Goal: Submit feedback/report problem

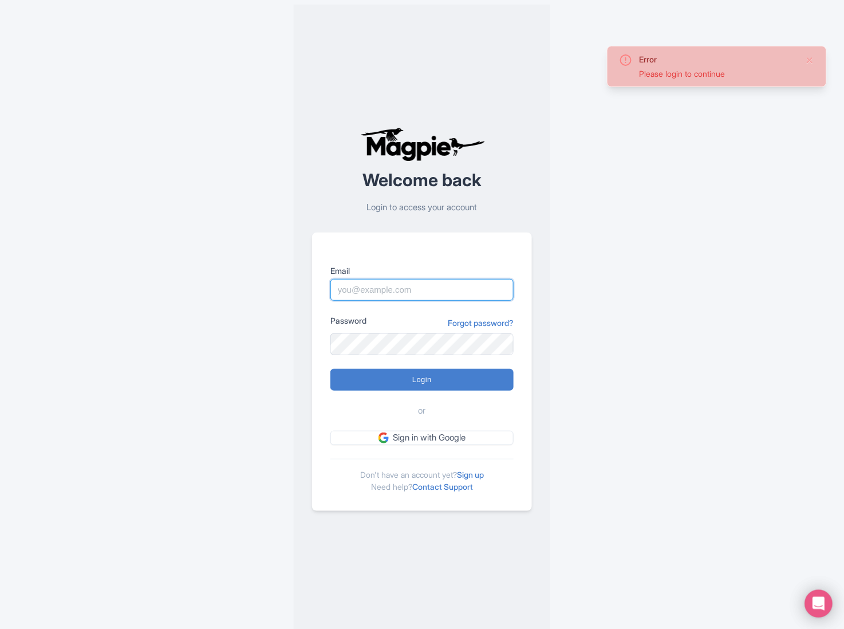
click at [423, 290] on input "Email" at bounding box center [422, 290] width 183 height 22
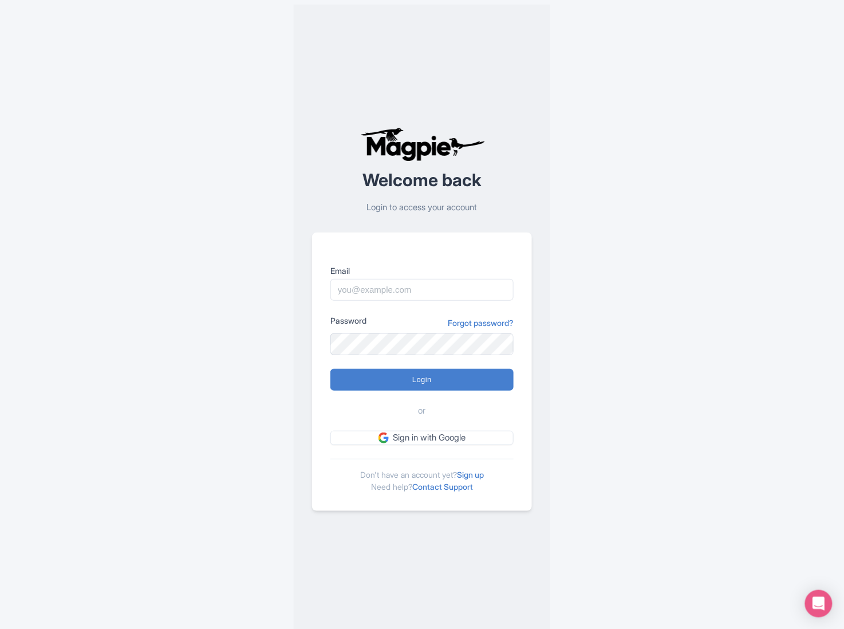
click at [701, 266] on div "Welcome back Login to access your account Email Password Forgot password? Login…" at bounding box center [422, 319] width 733 height 638
click at [477, 280] on div "Email" at bounding box center [422, 283] width 183 height 36
click at [475, 288] on input "Email" at bounding box center [422, 290] width 183 height 22
type input "[EMAIL_ADDRESS][DOMAIN_NAME]"
type input "Logging in..."
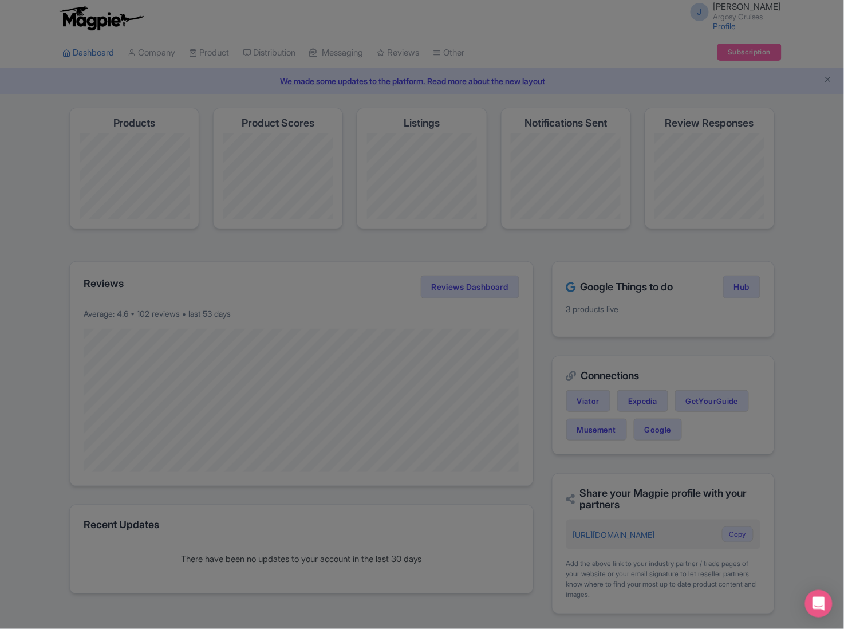
click at [770, 124] on div at bounding box center [422, 314] width 844 height 629
click at [92, 15] on div at bounding box center [422, 314] width 844 height 629
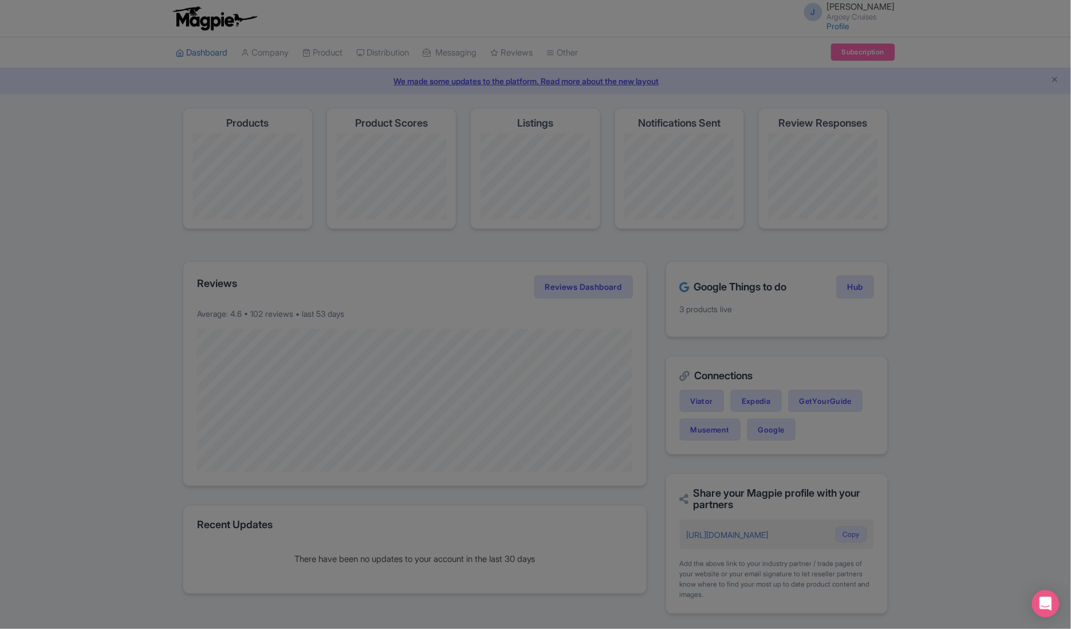
click at [251, 84] on div at bounding box center [535, 314] width 1071 height 629
click at [378, 58] on div at bounding box center [535, 314] width 1071 height 629
click at [837, 23] on div at bounding box center [535, 314] width 1071 height 629
click at [960, 306] on div at bounding box center [535, 314] width 1071 height 629
click at [463, 54] on div at bounding box center [535, 314] width 1071 height 629
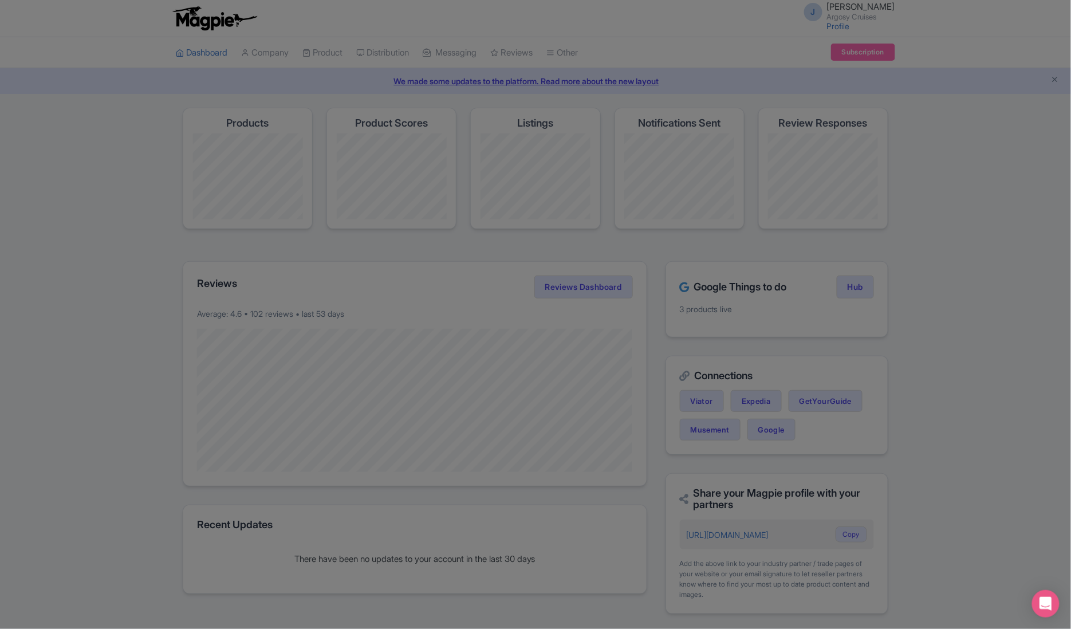
click at [184, 10] on div at bounding box center [535, 314] width 1071 height 629
click at [189, 60] on div at bounding box center [535, 314] width 1071 height 629
click at [854, 11] on div at bounding box center [535, 314] width 1071 height 629
click at [210, 53] on div at bounding box center [535, 314] width 1071 height 629
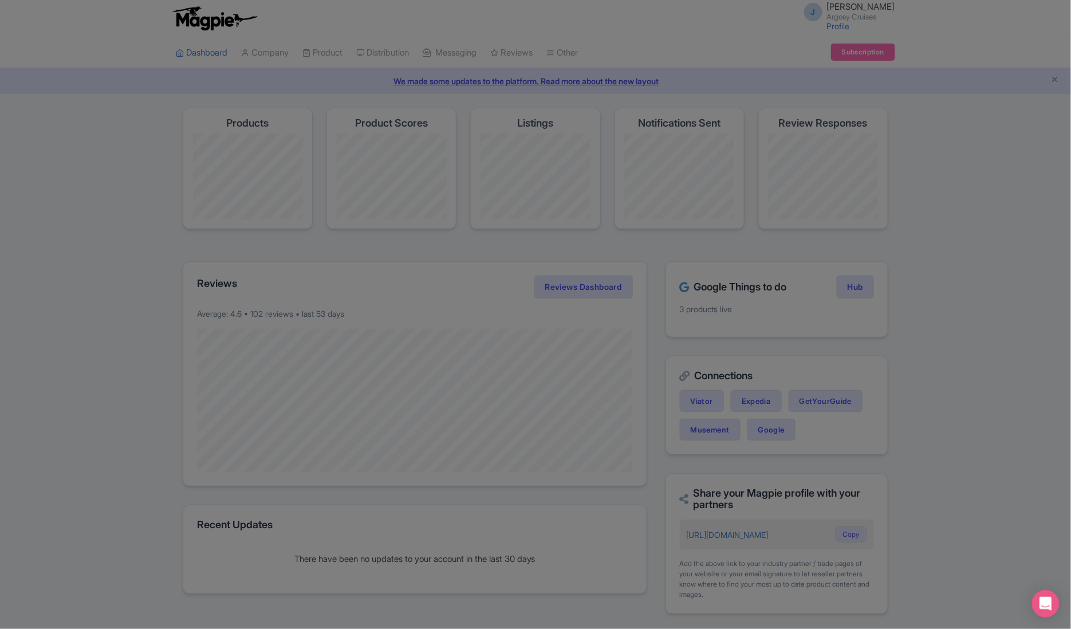
click at [210, 53] on div at bounding box center [535, 314] width 1071 height 629
click at [210, 52] on div at bounding box center [535, 314] width 1071 height 629
click at [209, 52] on div at bounding box center [535, 314] width 1071 height 629
click at [320, 61] on div at bounding box center [535, 314] width 1071 height 629
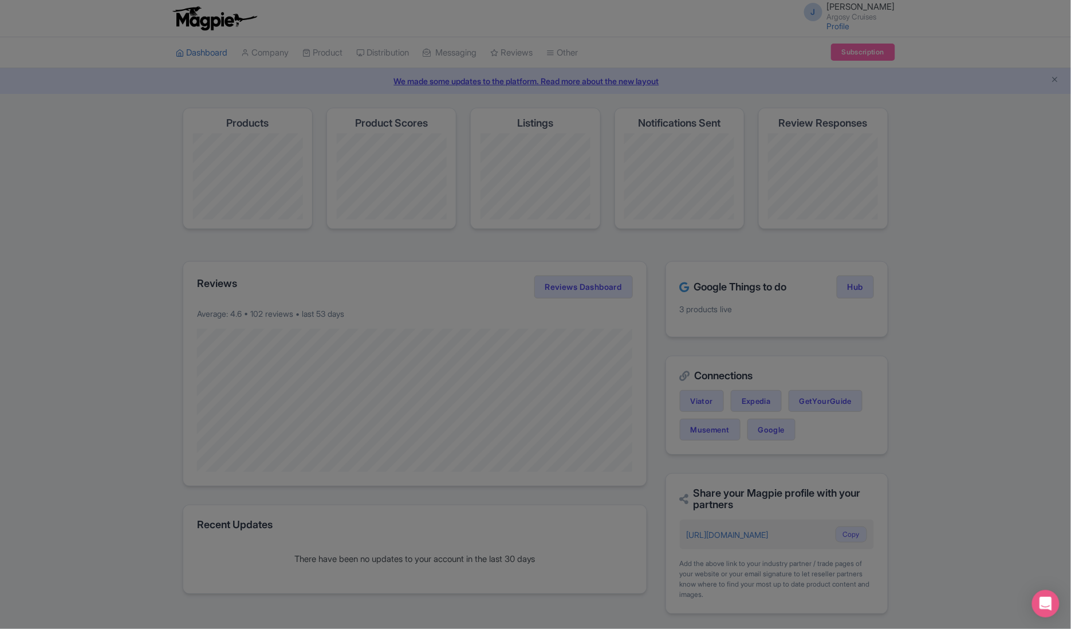
click at [793, 245] on div at bounding box center [535, 314] width 1071 height 629
click at [809, 186] on div at bounding box center [535, 314] width 1071 height 629
click at [811, 185] on div at bounding box center [535, 314] width 1071 height 629
drag, startPoint x: 541, startPoint y: 72, endPoint x: 519, endPoint y: 56, distance: 27.2
click at [540, 70] on div at bounding box center [535, 314] width 1071 height 629
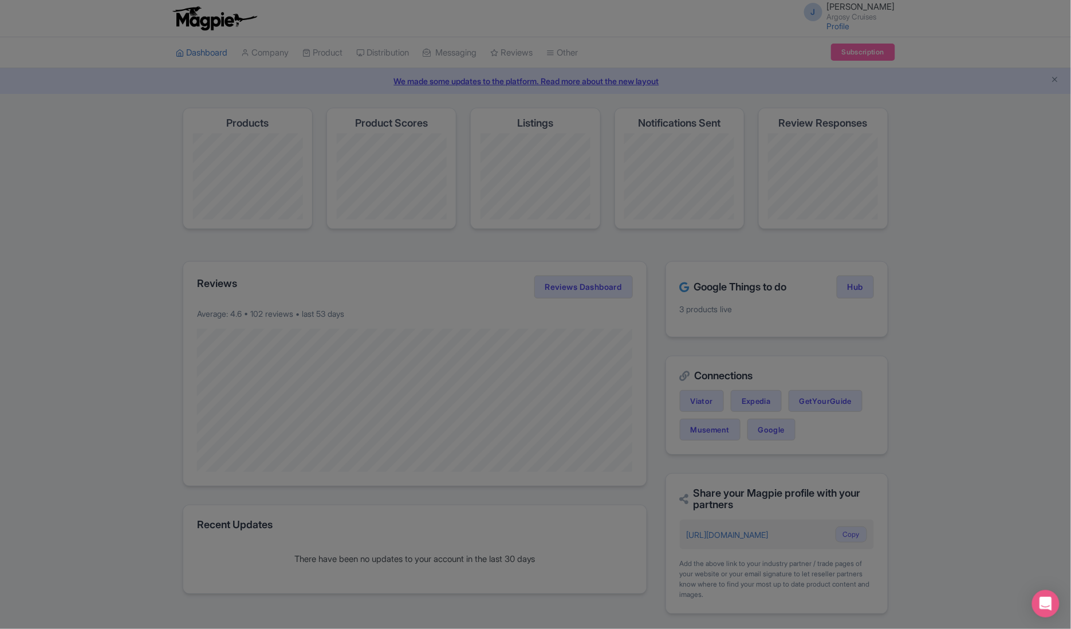
click at [484, 37] on div at bounding box center [535, 314] width 1071 height 629
click at [462, 50] on div at bounding box center [535, 314] width 1071 height 629
drag, startPoint x: 462, startPoint y: 50, endPoint x: 471, endPoint y: 76, distance: 27.0
click at [461, 53] on div at bounding box center [535, 314] width 1071 height 629
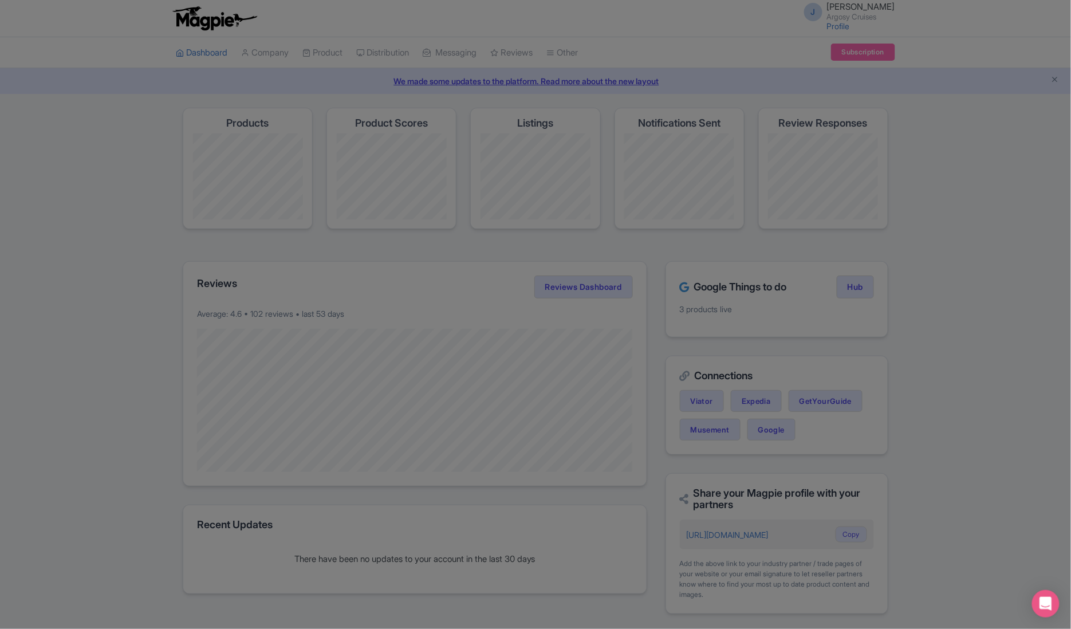
click at [581, 87] on div at bounding box center [535, 314] width 1071 height 629
click at [373, 56] on div at bounding box center [535, 314] width 1071 height 629
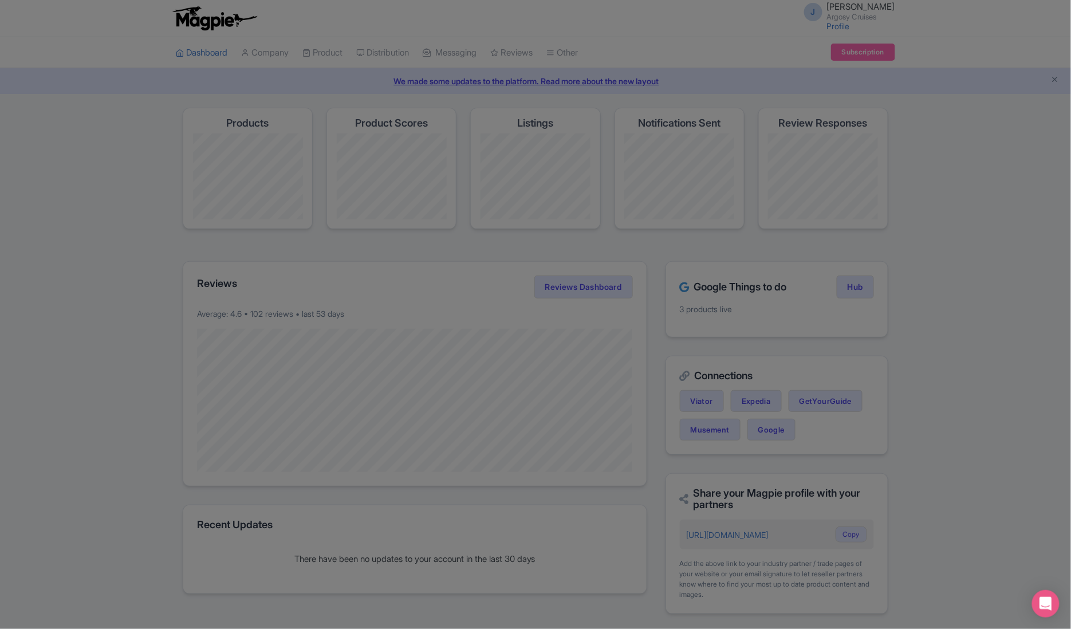
click at [373, 56] on div at bounding box center [535, 314] width 1071 height 629
click at [372, 54] on div at bounding box center [535, 314] width 1071 height 629
click at [858, 54] on div at bounding box center [535, 314] width 1071 height 629
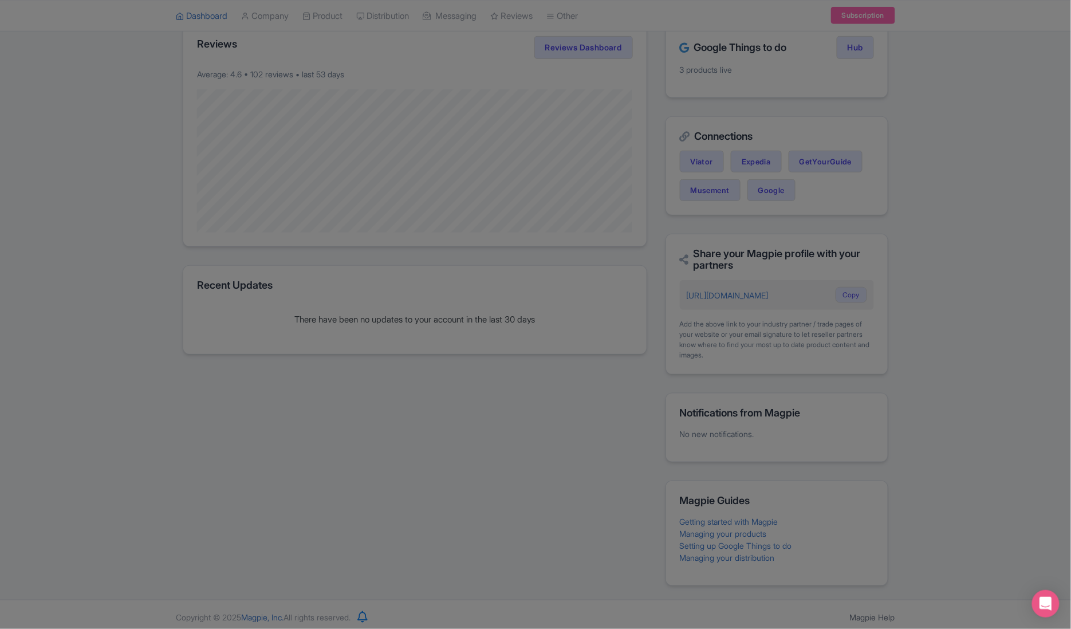
scroll to position [250, 0]
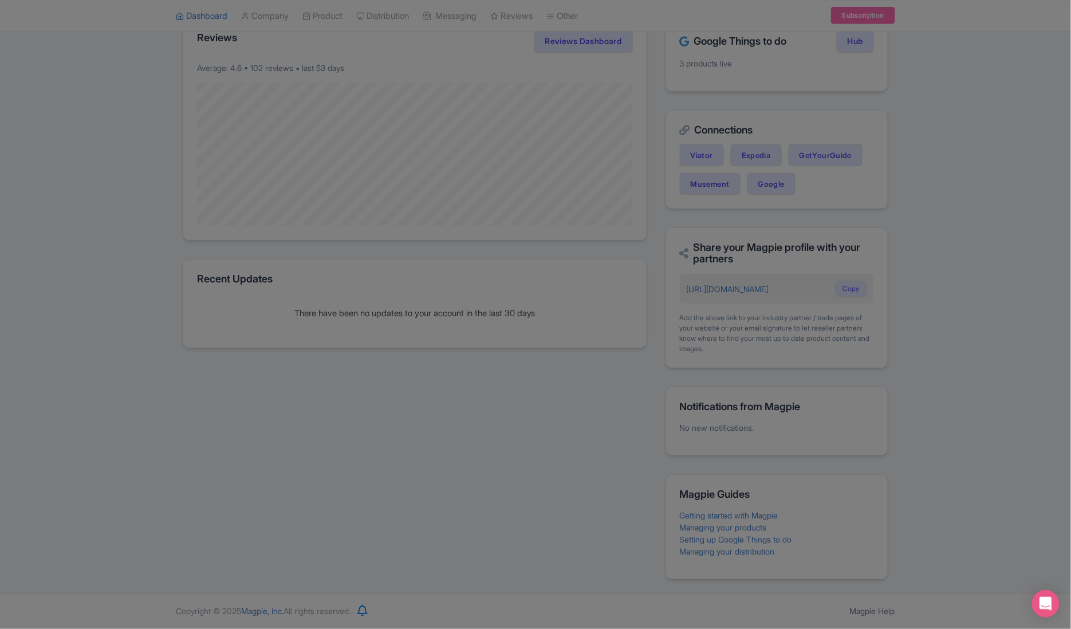
click at [836, 285] on div at bounding box center [535, 314] width 1071 height 629
click at [847, 290] on div at bounding box center [535, 314] width 1071 height 629
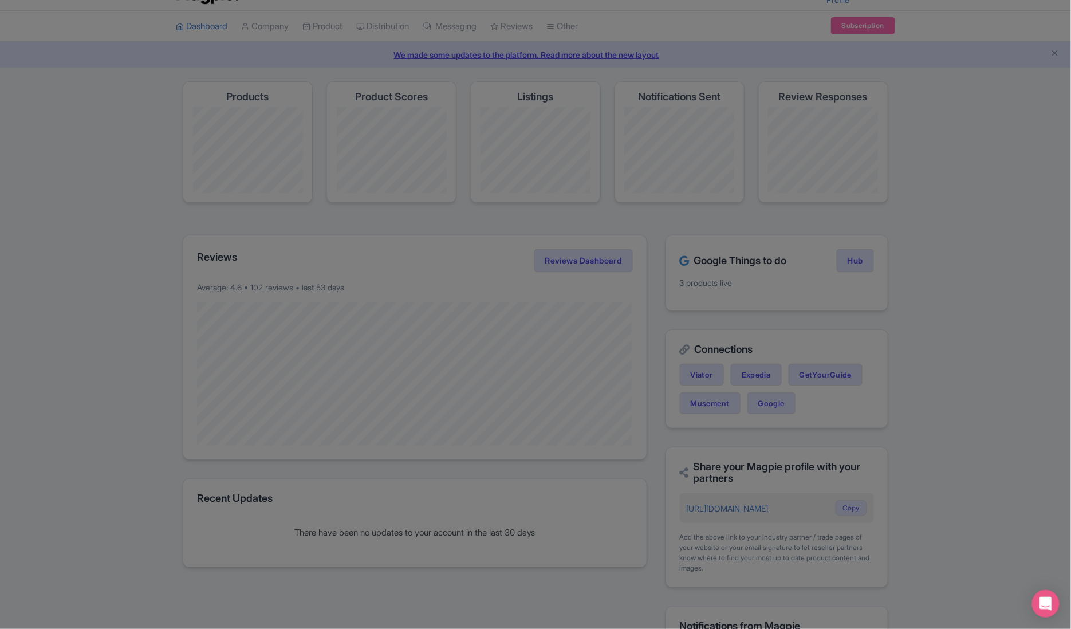
scroll to position [0, 0]
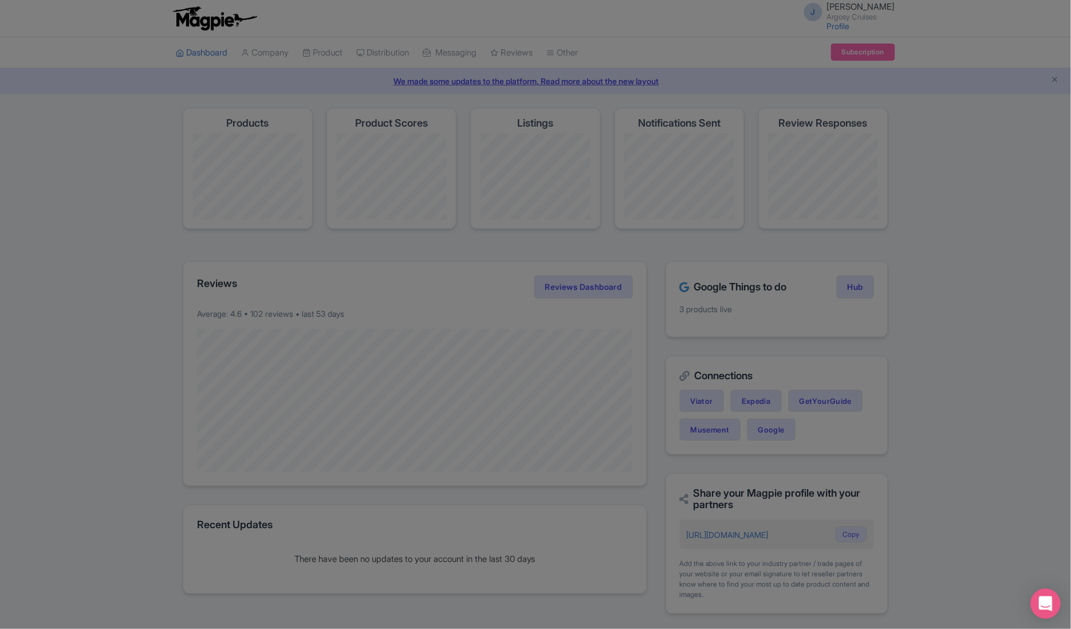
click at [1049, 610] on icon "Open Intercom Messenger" at bounding box center [1046, 603] width 15 height 15
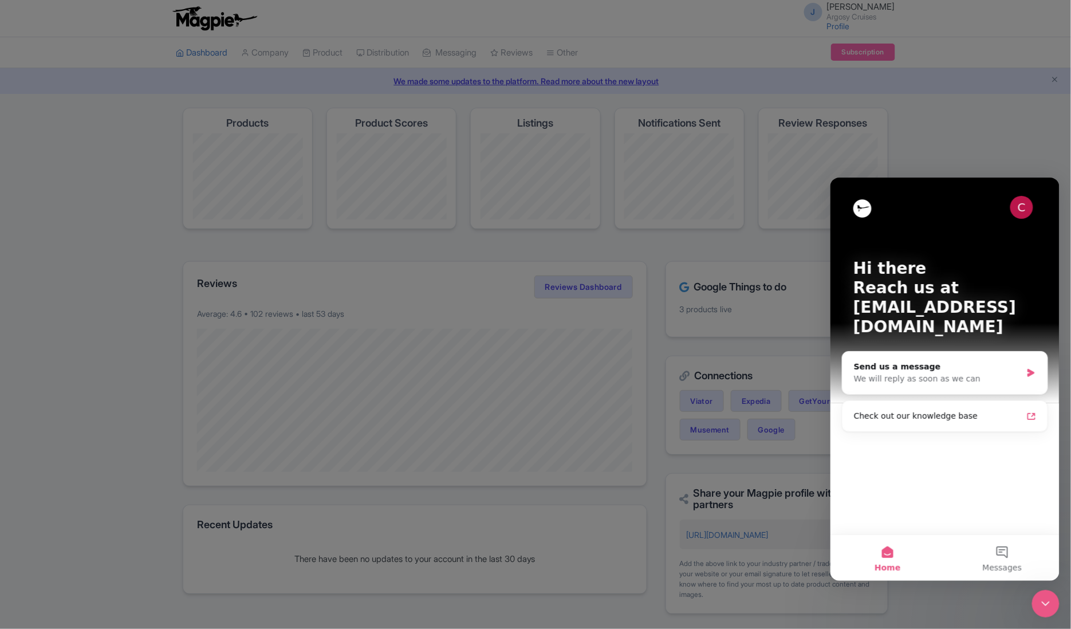
click at [608, 320] on div at bounding box center [535, 314] width 1071 height 629
click at [588, 284] on div at bounding box center [535, 314] width 1071 height 629
drag, startPoint x: 588, startPoint y: 284, endPoint x: 604, endPoint y: 293, distance: 18.2
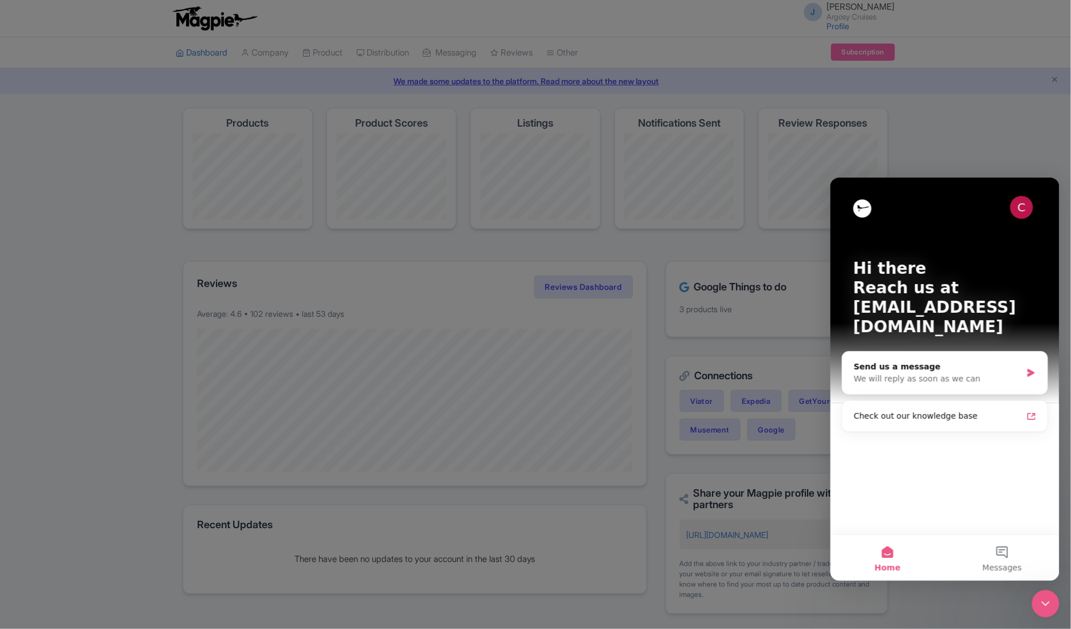
click at [588, 284] on div at bounding box center [535, 314] width 1071 height 629
click at [904, 372] on div "We will reply as soon as we can" at bounding box center [938, 378] width 168 height 12
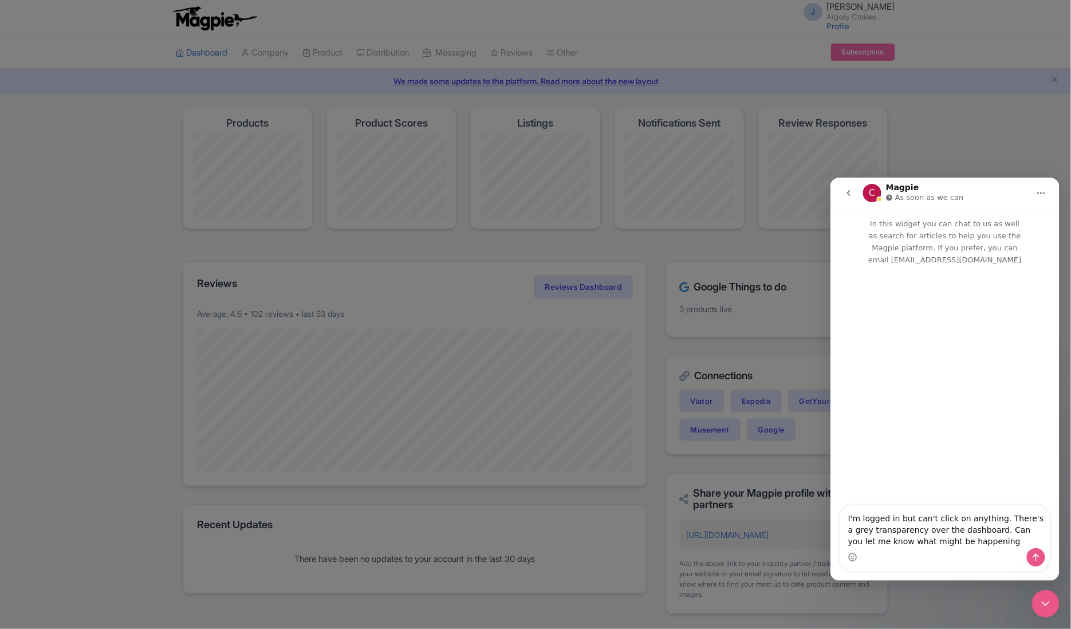
type textarea "I'm logged in but can't click on anything. There's a grey transparency over the…"
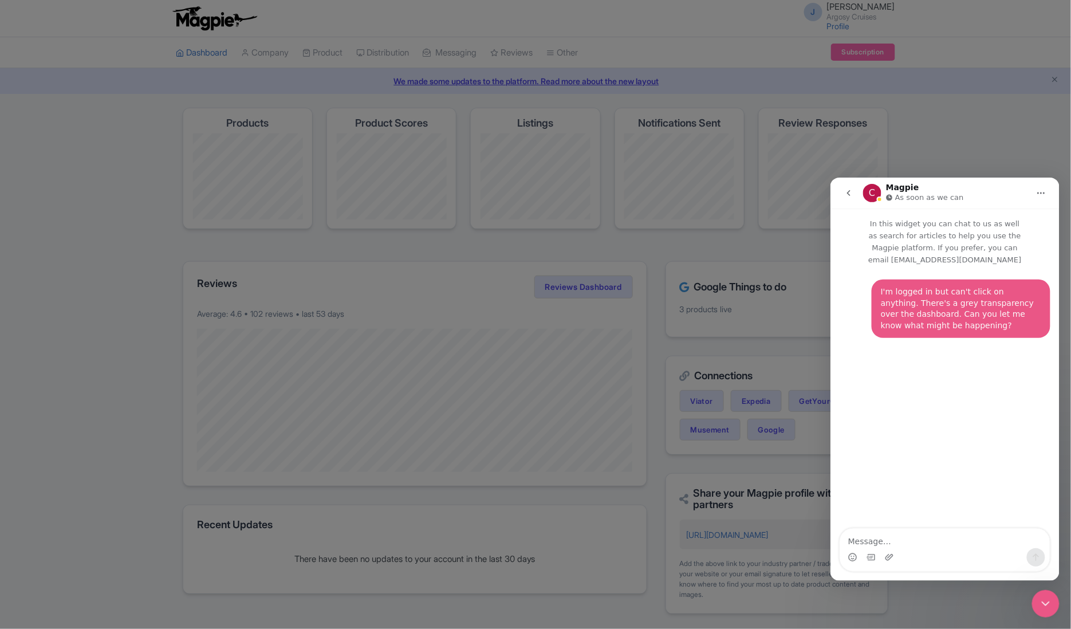
click at [445, 209] on div at bounding box center [535, 314] width 1071 height 629
click at [457, 164] on div at bounding box center [535, 314] width 1071 height 629
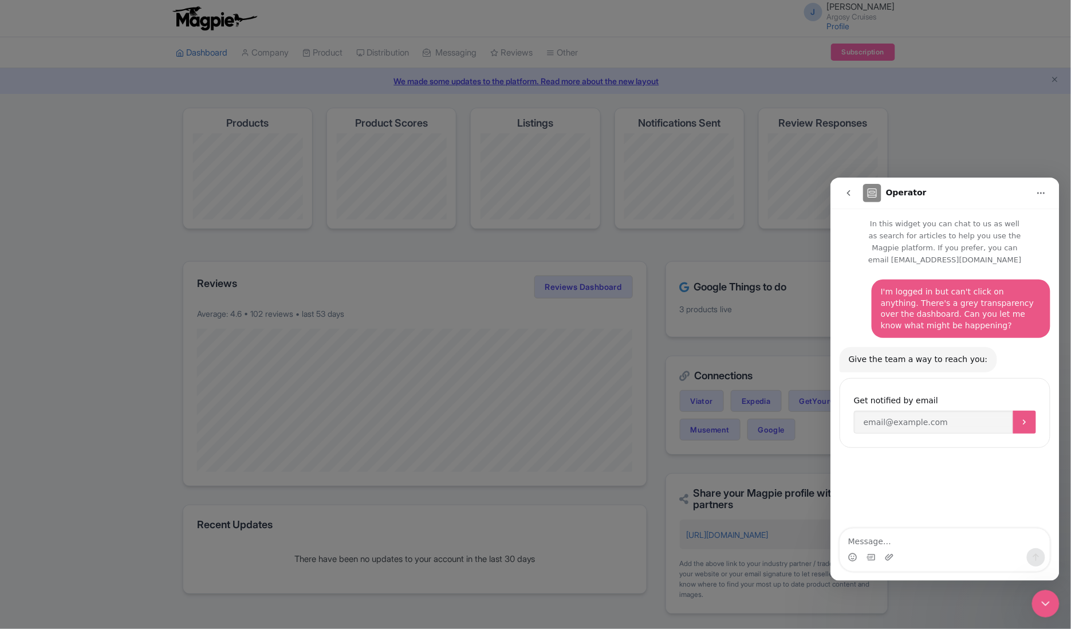
click at [416, 88] on div at bounding box center [535, 314] width 1071 height 629
click at [417, 85] on div at bounding box center [535, 314] width 1071 height 629
click at [932, 413] on input "Enter your email" at bounding box center [933, 421] width 159 height 23
type input "[EMAIL_ADDRESS][DOMAIN_NAME]"
click at [689, 372] on div at bounding box center [535, 314] width 1071 height 629
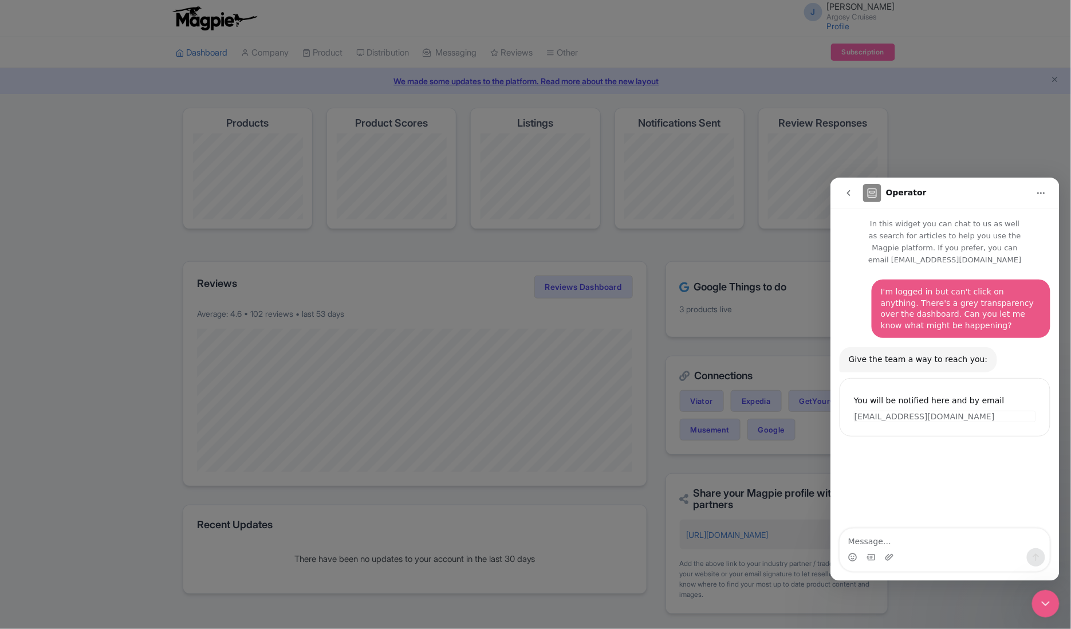
click at [673, 244] on div at bounding box center [535, 314] width 1071 height 629
click at [673, 243] on div at bounding box center [535, 314] width 1071 height 629
click at [757, 412] on div at bounding box center [535, 314] width 1071 height 629
click at [757, 411] on div at bounding box center [535, 314] width 1071 height 629
click at [757, 408] on div at bounding box center [535, 314] width 1071 height 629
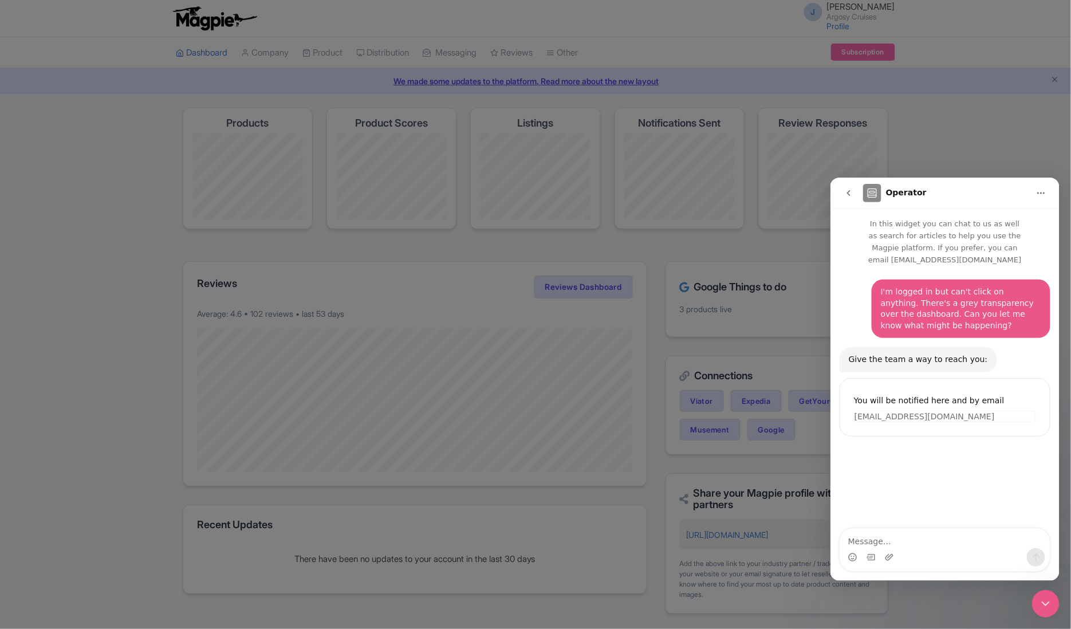
click at [757, 408] on div at bounding box center [535, 314] width 1071 height 629
click at [756, 408] on div at bounding box center [535, 314] width 1071 height 629
click at [1048, 597] on icon "Close Intercom Messenger" at bounding box center [1046, 603] width 14 height 14
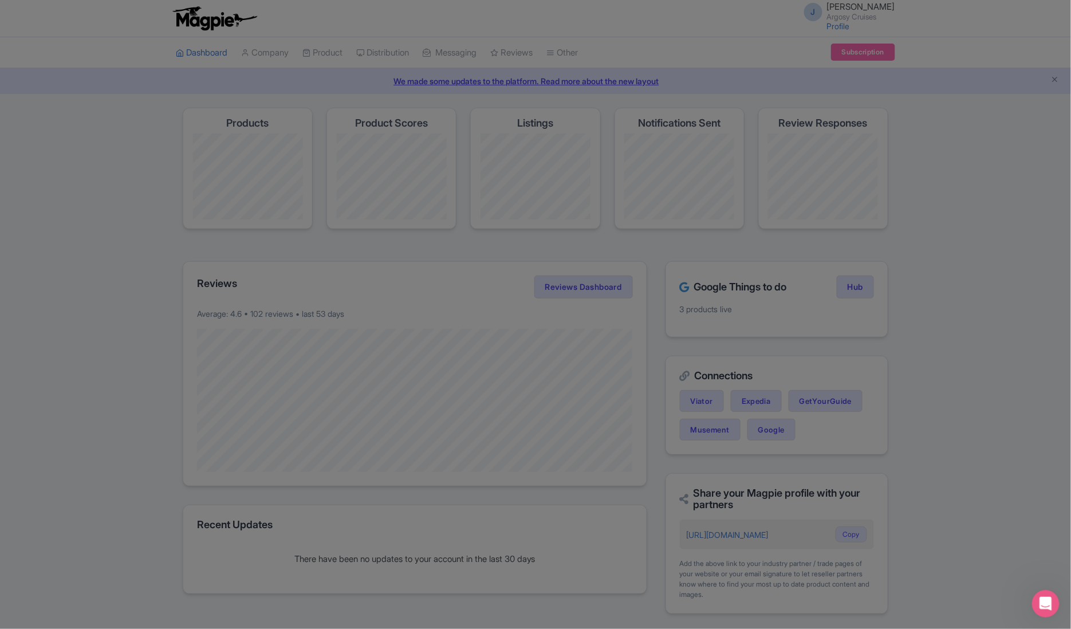
drag, startPoint x: 315, startPoint y: 41, endPoint x: 319, endPoint y: 47, distance: 6.7
click at [316, 44] on div at bounding box center [535, 314] width 1071 height 629
click at [325, 53] on div at bounding box center [535, 314] width 1071 height 629
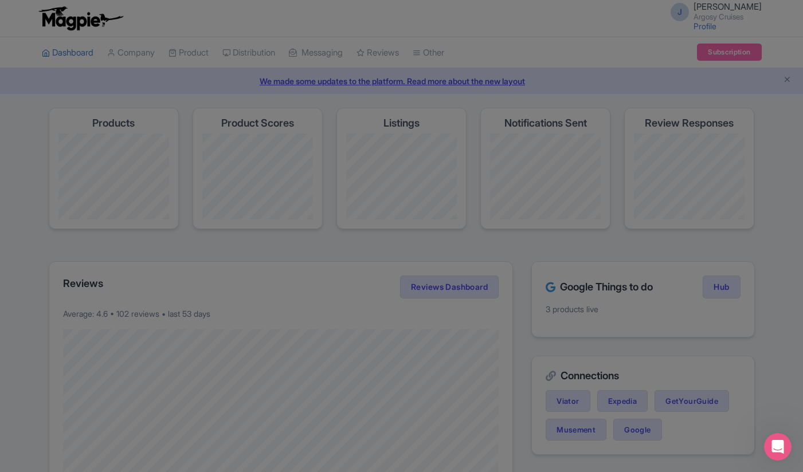
click at [787, 445] on div "Open Intercom Messenger" at bounding box center [777, 447] width 38 height 38
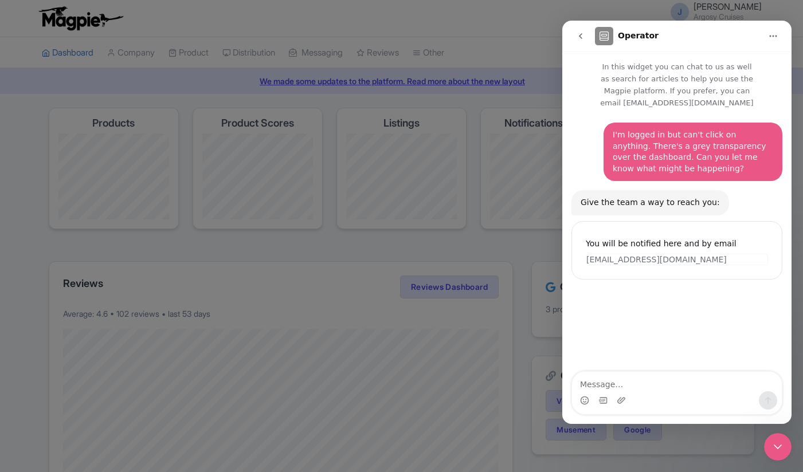
click at [517, 78] on div at bounding box center [401, 236] width 803 height 472
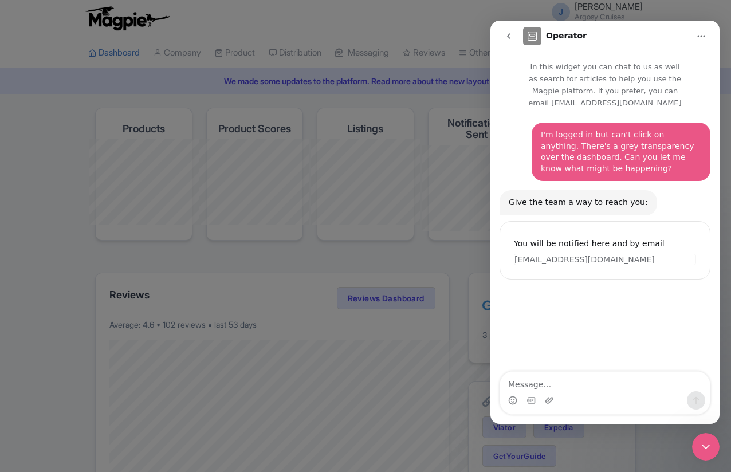
click at [255, 224] on div at bounding box center [365, 236] width 731 height 472
drag, startPoint x: 255, startPoint y: 224, endPoint x: 242, endPoint y: 221, distance: 13.6
click at [254, 223] on div at bounding box center [365, 236] width 731 height 472
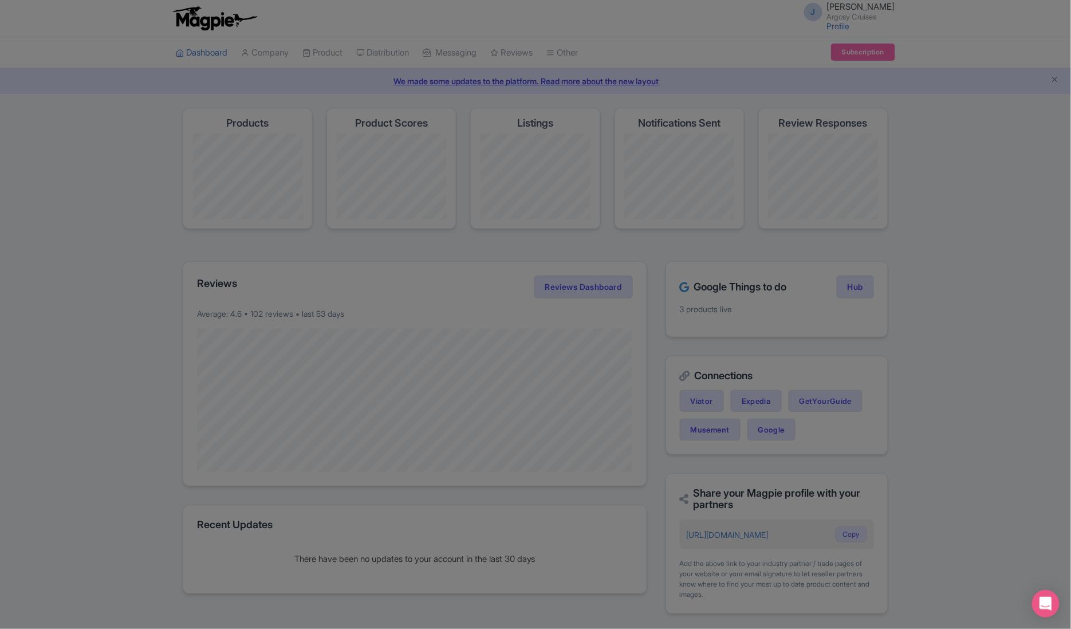
click at [728, 347] on div at bounding box center [535, 314] width 1071 height 629
click at [540, 81] on div at bounding box center [535, 314] width 1071 height 629
click at [1055, 80] on div at bounding box center [535, 314] width 1071 height 629
drag, startPoint x: 1055, startPoint y: 80, endPoint x: 1041, endPoint y: 115, distance: 37.3
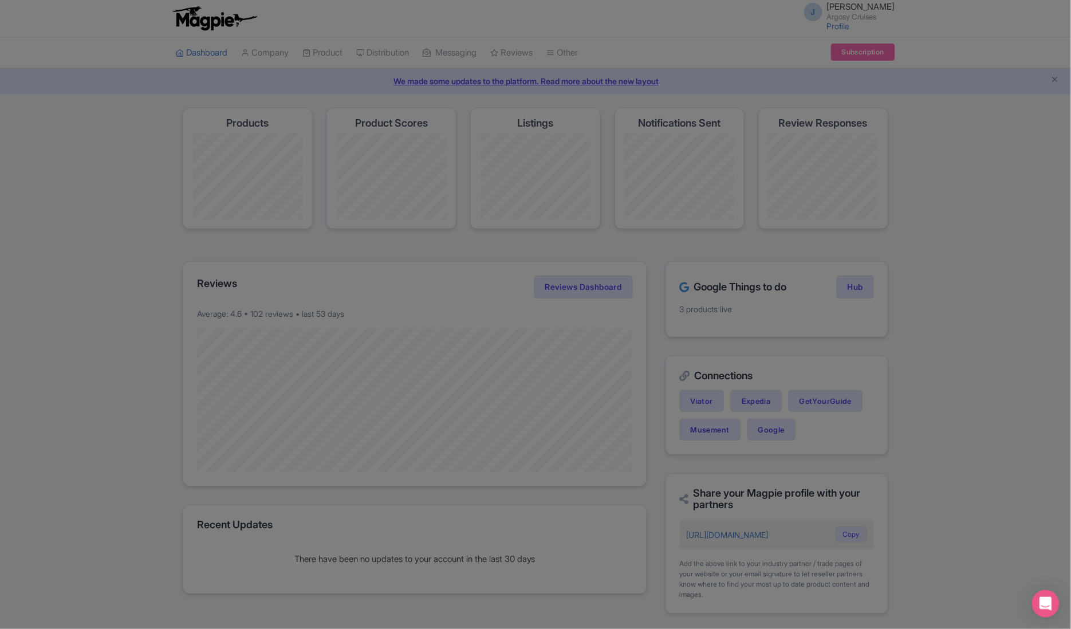
click at [1054, 85] on div at bounding box center [535, 314] width 1071 height 629
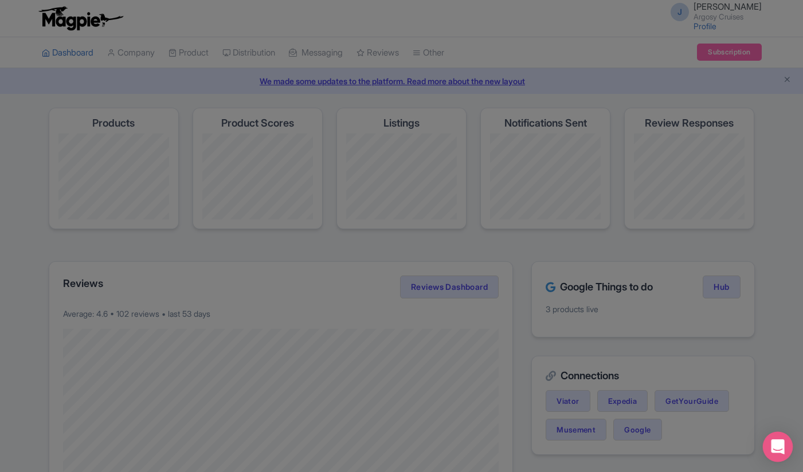
click at [776, 443] on icon "Open Intercom Messenger" at bounding box center [776, 446] width 13 height 15
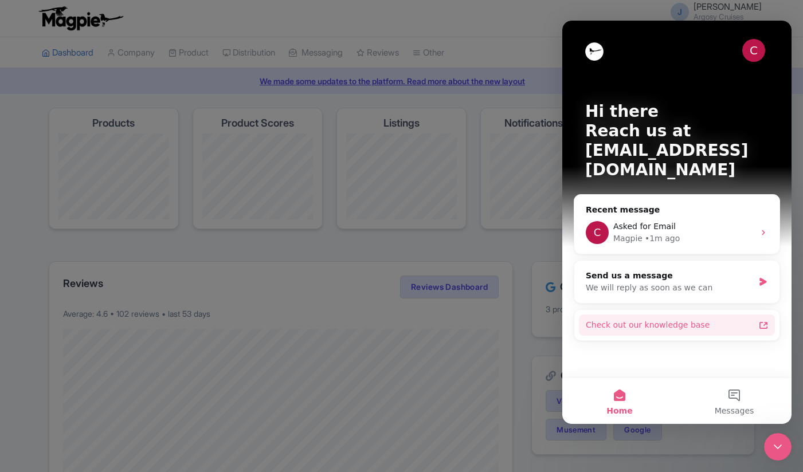
click at [656, 319] on div "Check out our knowledge base" at bounding box center [669, 325] width 168 height 12
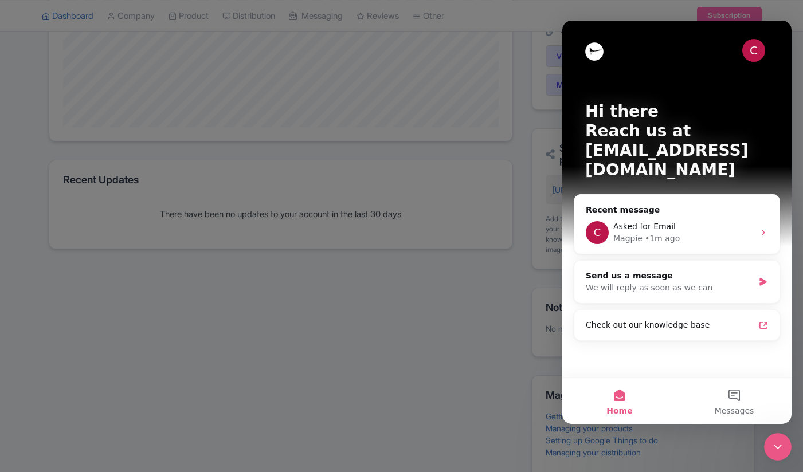
scroll to position [360, 0]
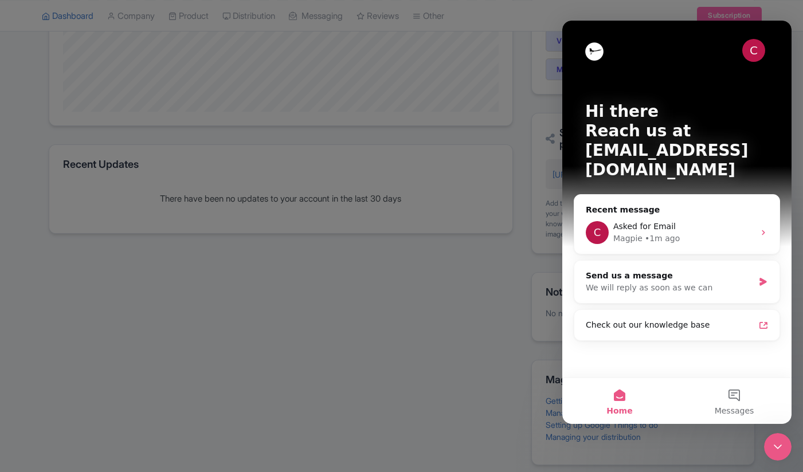
click at [775, 450] on icon "Close Intercom Messenger" at bounding box center [777, 447] width 14 height 14
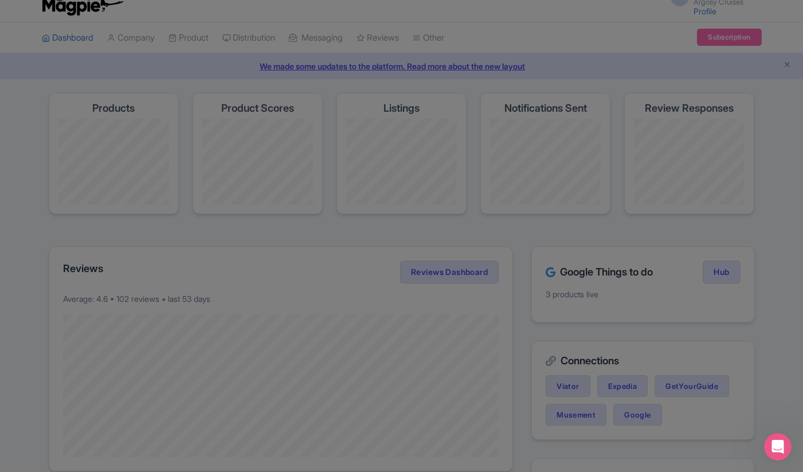
scroll to position [0, 0]
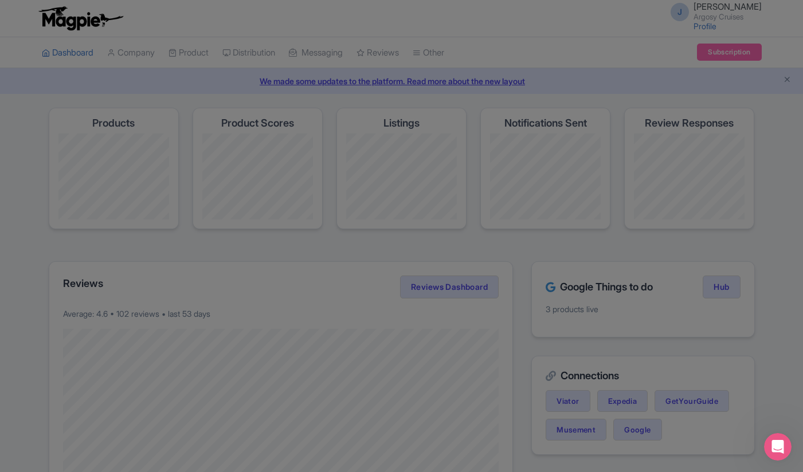
click at [683, 254] on div at bounding box center [401, 236] width 803 height 472
click at [620, 252] on div at bounding box center [401, 236] width 803 height 472
click at [400, 81] on div at bounding box center [401, 236] width 803 height 472
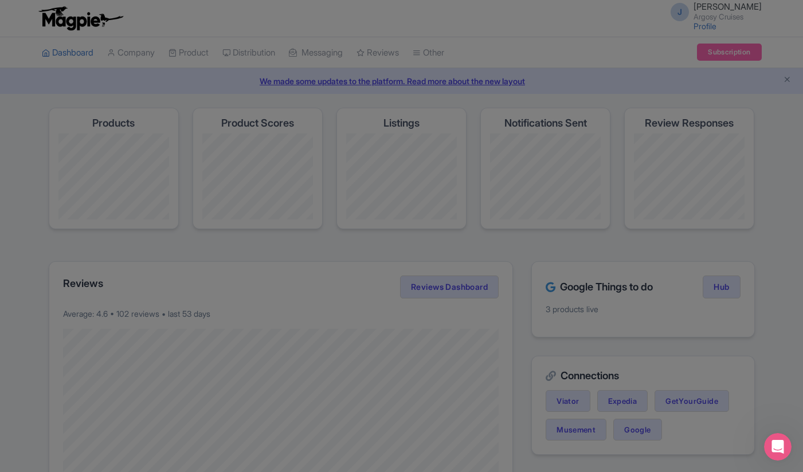
click at [369, 78] on div at bounding box center [401, 236] width 803 height 472
click at [369, 81] on div at bounding box center [401, 236] width 803 height 472
drag, startPoint x: 369, startPoint y: 81, endPoint x: 247, endPoint y: 55, distance: 124.7
click at [358, 78] on div at bounding box center [401, 236] width 803 height 472
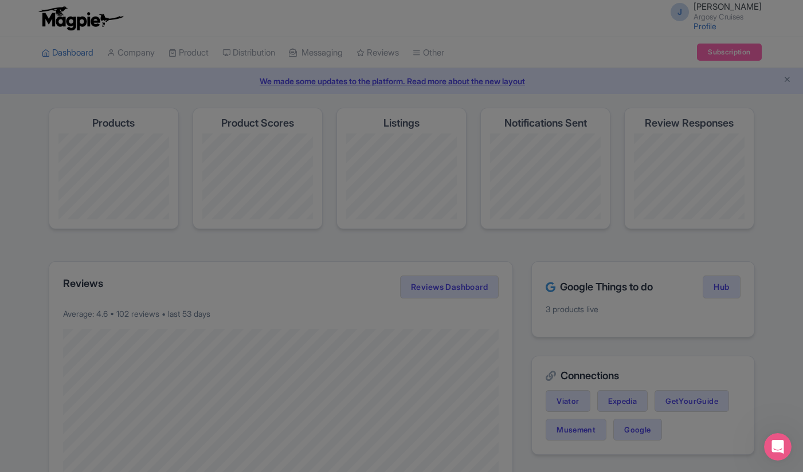
click at [56, 46] on div at bounding box center [401, 236] width 803 height 472
click at [62, 56] on div at bounding box center [401, 236] width 803 height 472
drag, startPoint x: 64, startPoint y: 54, endPoint x: 104, endPoint y: 48, distance: 40.6
click at [64, 53] on div at bounding box center [401, 236] width 803 height 472
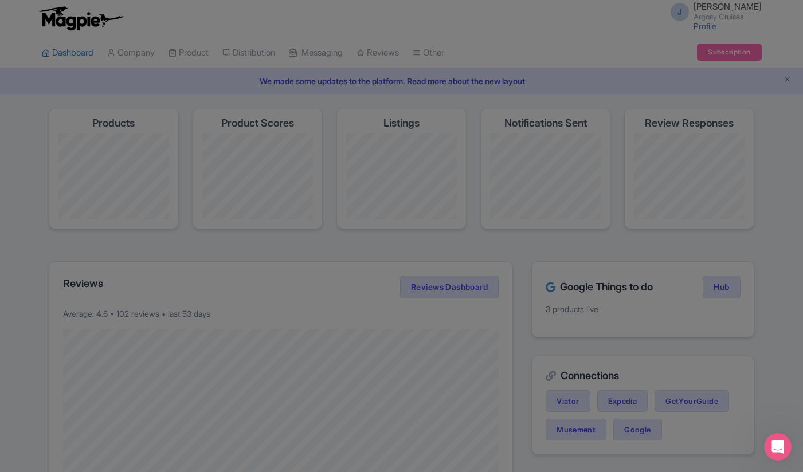
drag, startPoint x: 184, startPoint y: 78, endPoint x: 182, endPoint y: 68, distance: 10.6
click at [183, 73] on div at bounding box center [401, 236] width 803 height 472
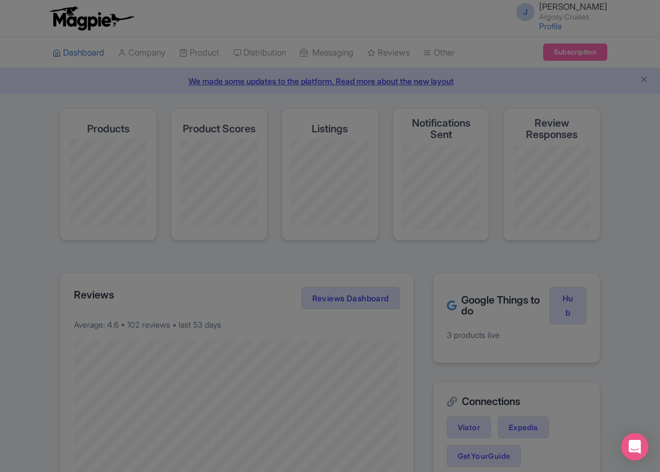
click at [628, 89] on div at bounding box center [330, 236] width 660 height 472
click at [641, 84] on div at bounding box center [330, 236] width 660 height 472
click at [594, 444] on div at bounding box center [330, 236] width 660 height 472
click at [648, 446] on body "J [PERSON_NAME] Argosy Cruises Profile Users Settings Sign out Dashboard Compan…" at bounding box center [330, 236] width 660 height 472
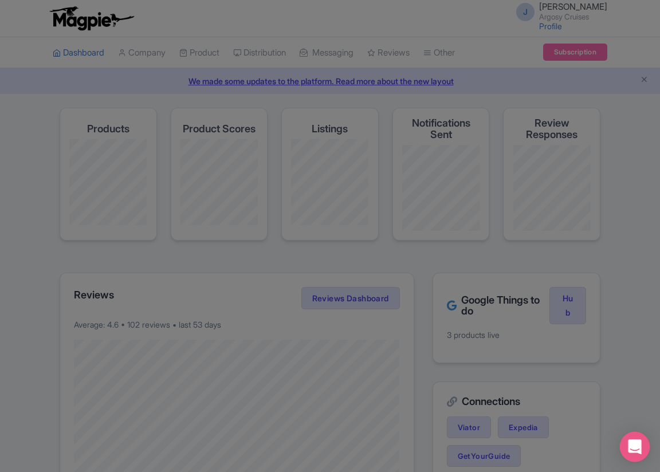
click at [642, 443] on div "Open Intercom Messenger" at bounding box center [635, 447] width 30 height 30
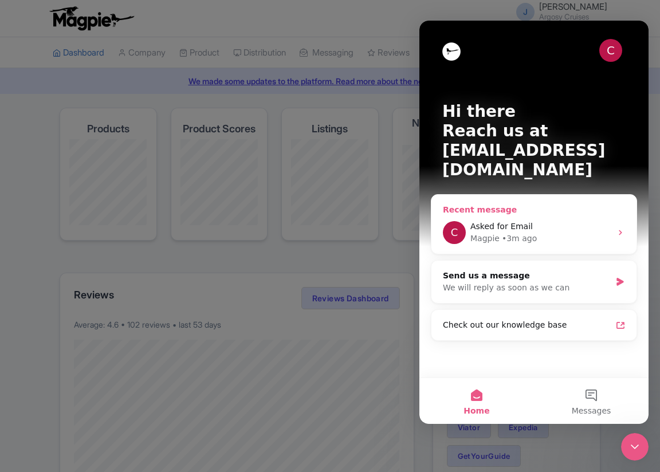
click at [577, 221] on div "Asked for Email" at bounding box center [540, 227] width 141 height 12
